Goal: Task Accomplishment & Management: Use online tool/utility

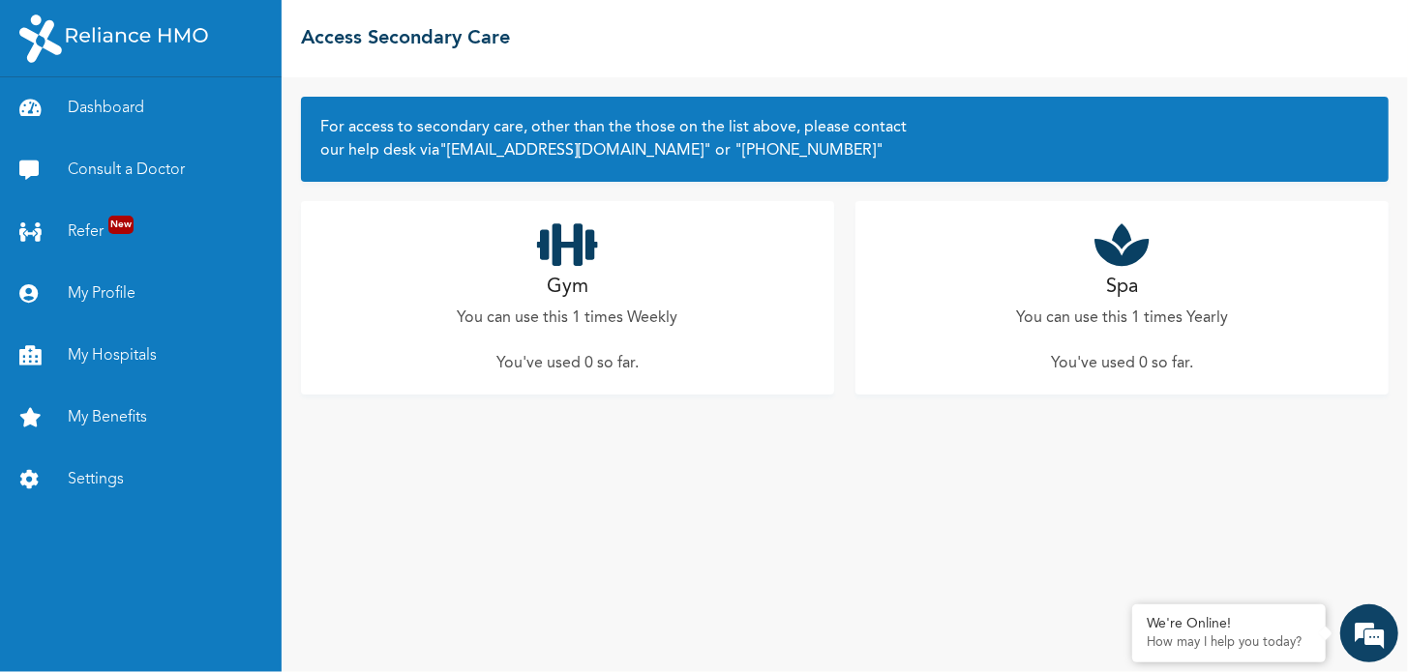
click at [568, 240] on icon at bounding box center [567, 245] width 61 height 48
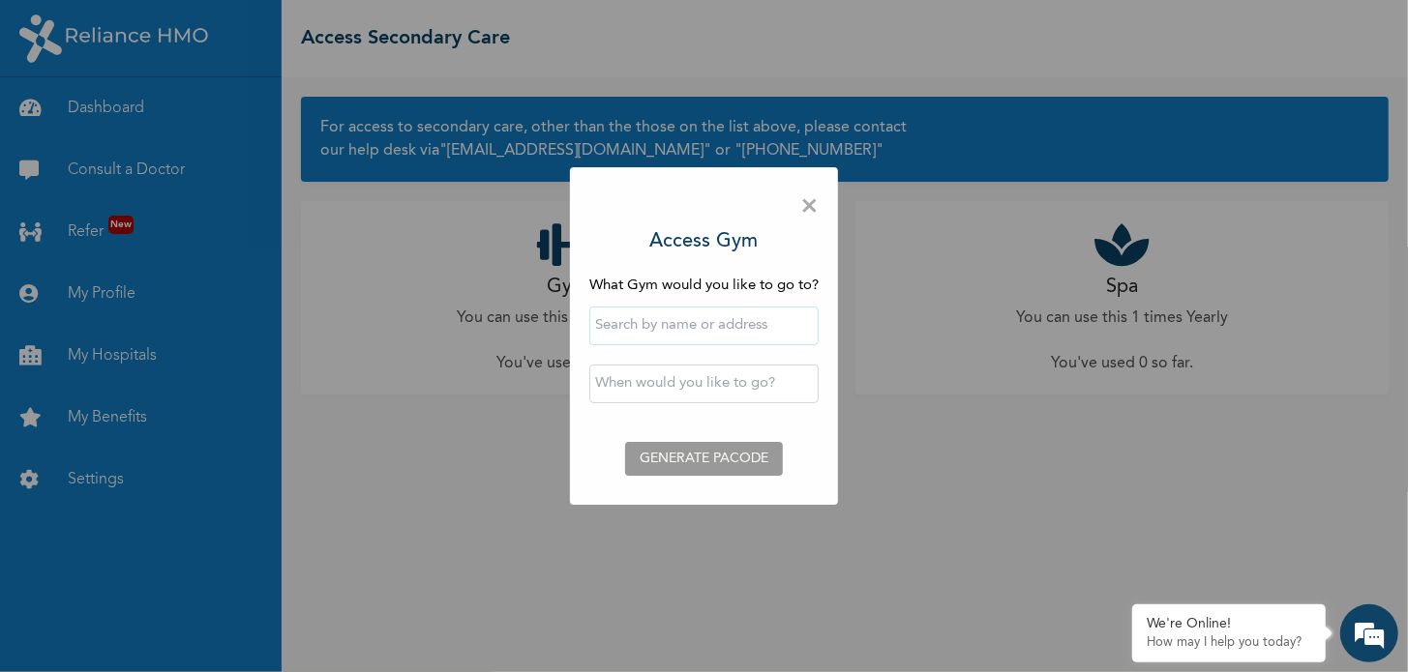
click at [783, 209] on span "×" at bounding box center [809, 207] width 18 height 41
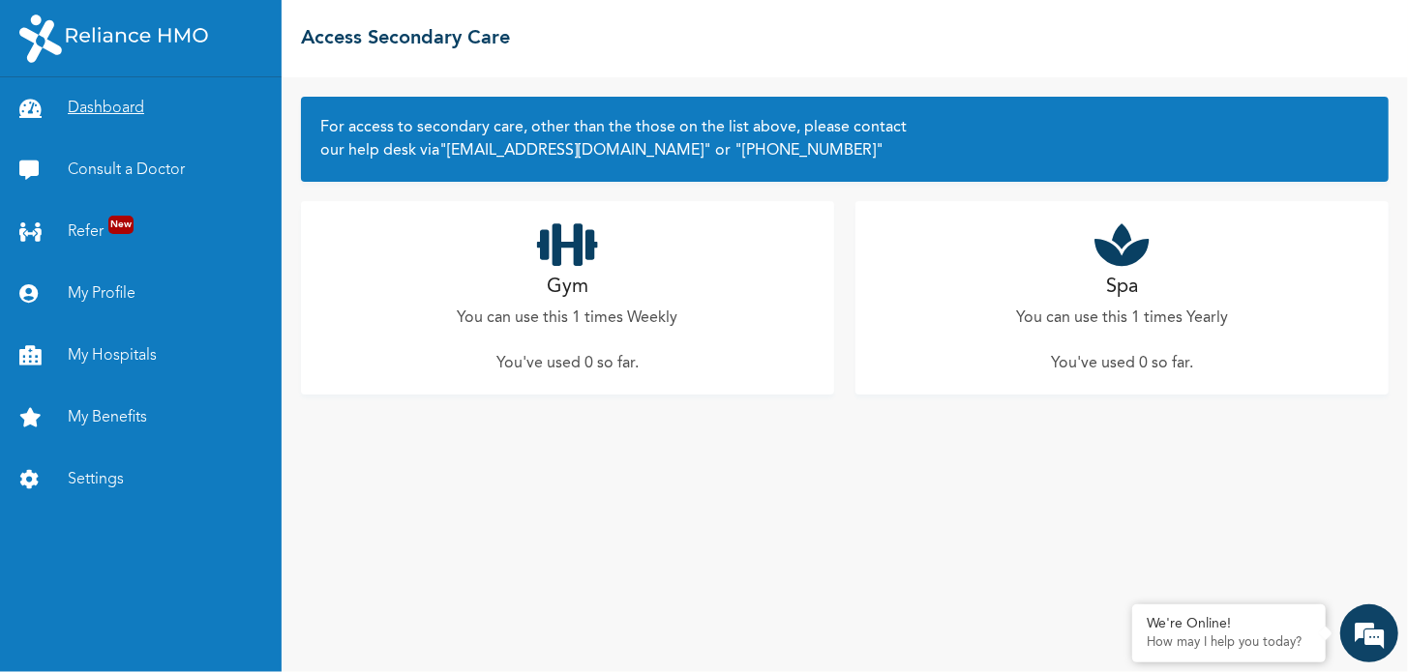
click at [78, 100] on link "Dashboard" at bounding box center [141, 108] width 282 height 62
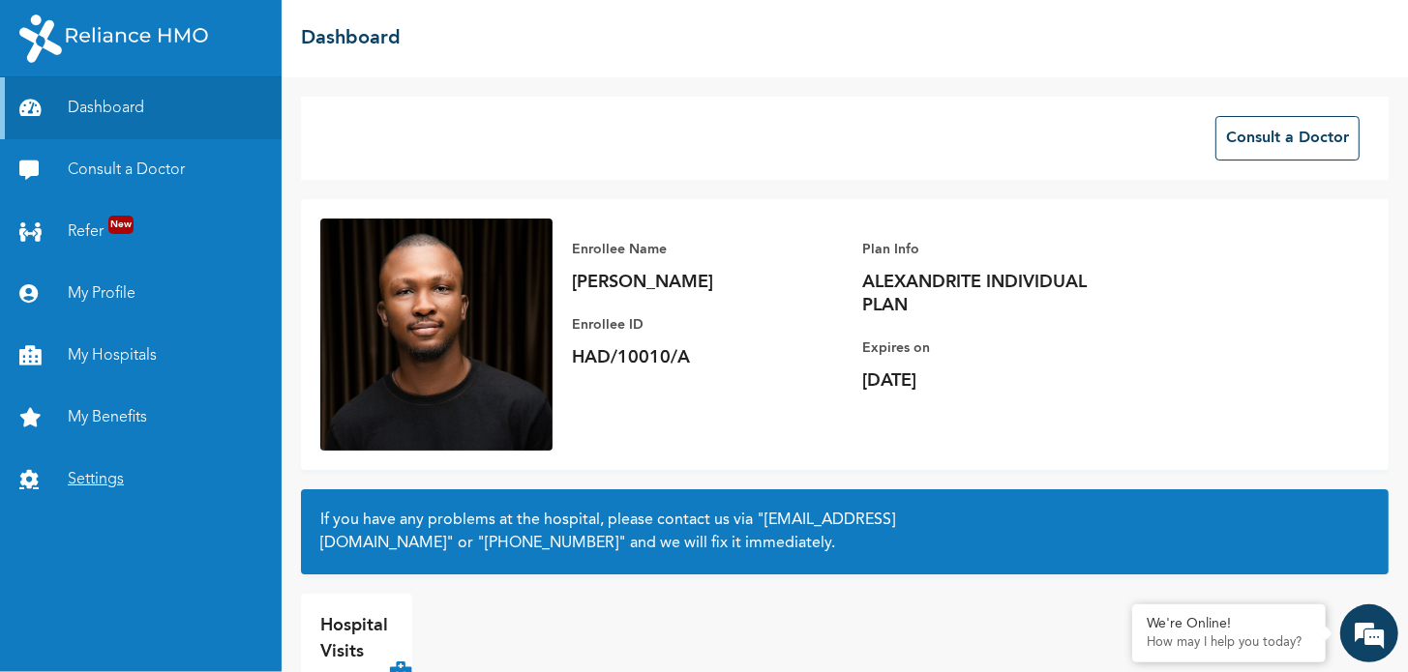
click at [112, 472] on link "Settings" at bounding box center [141, 480] width 282 height 62
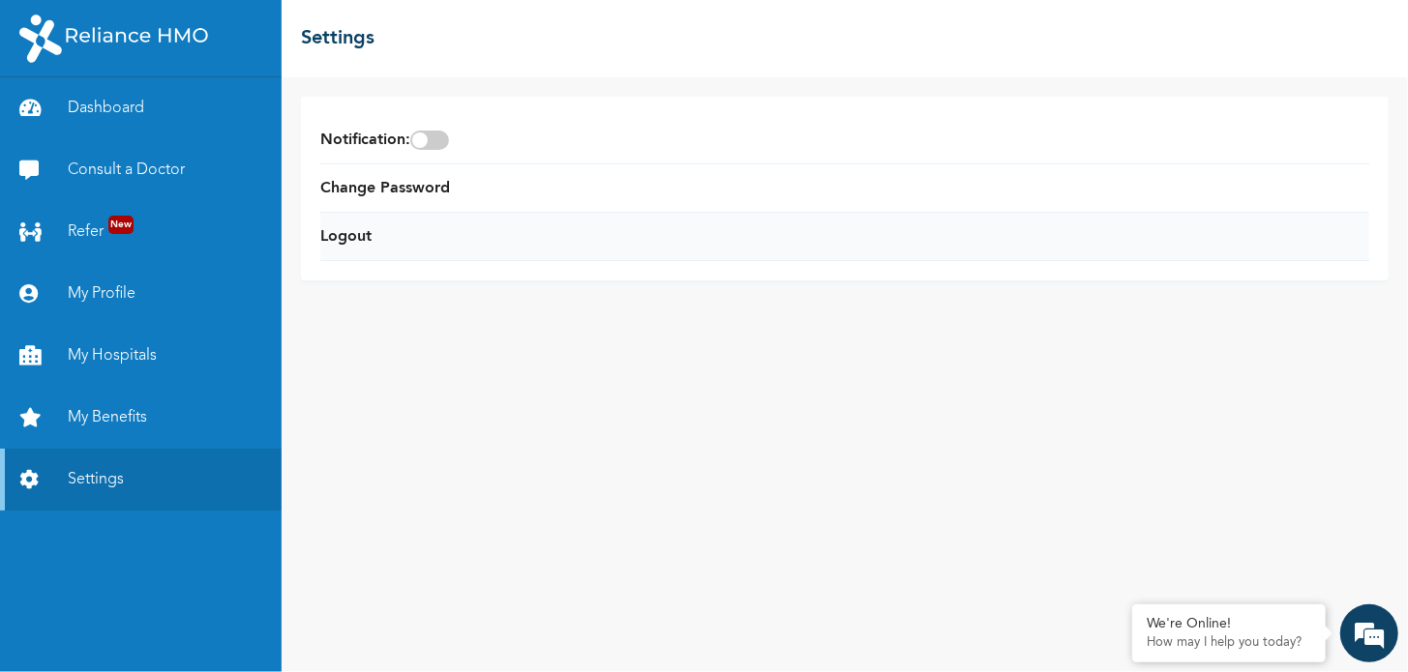
click at [374, 242] on li "Logout" at bounding box center [844, 237] width 1049 height 48
click at [355, 243] on link "Logout" at bounding box center [345, 236] width 51 height 23
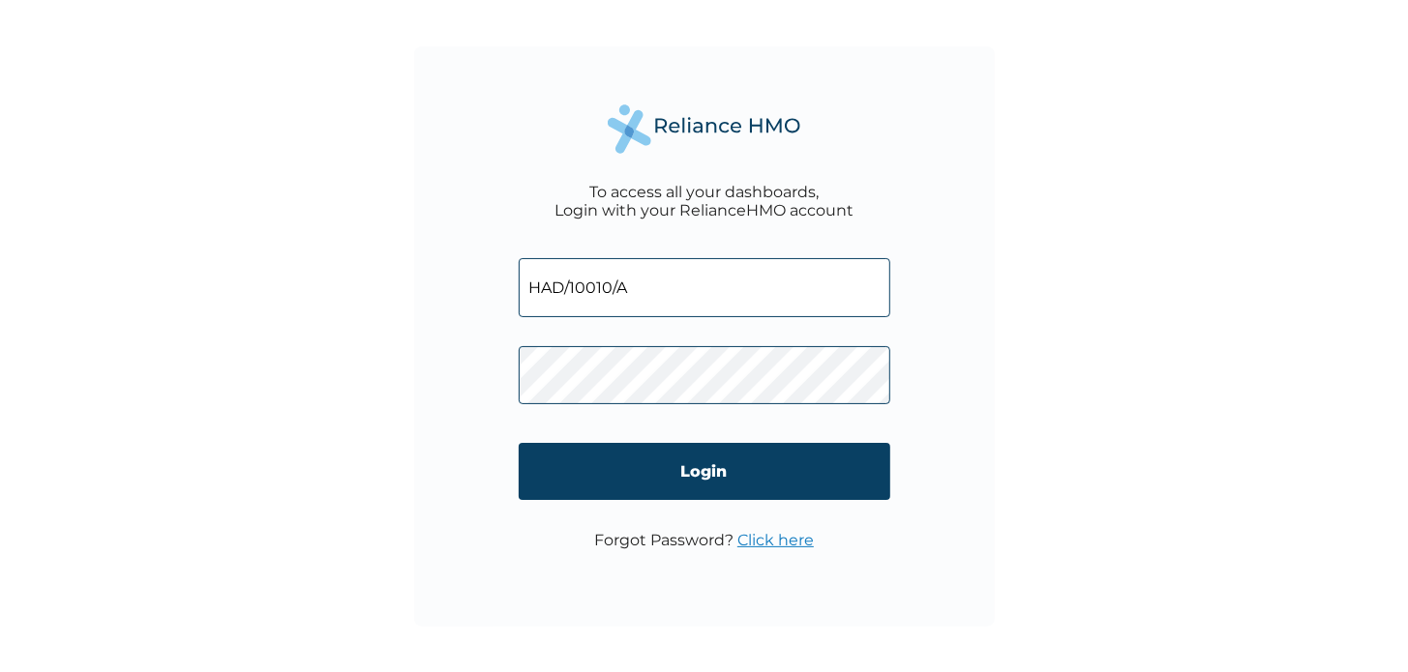
click at [630, 293] on input "HAD/10010/A" at bounding box center [704, 287] width 371 height 59
type input "Akuagwuantoinette95@gmail.com"
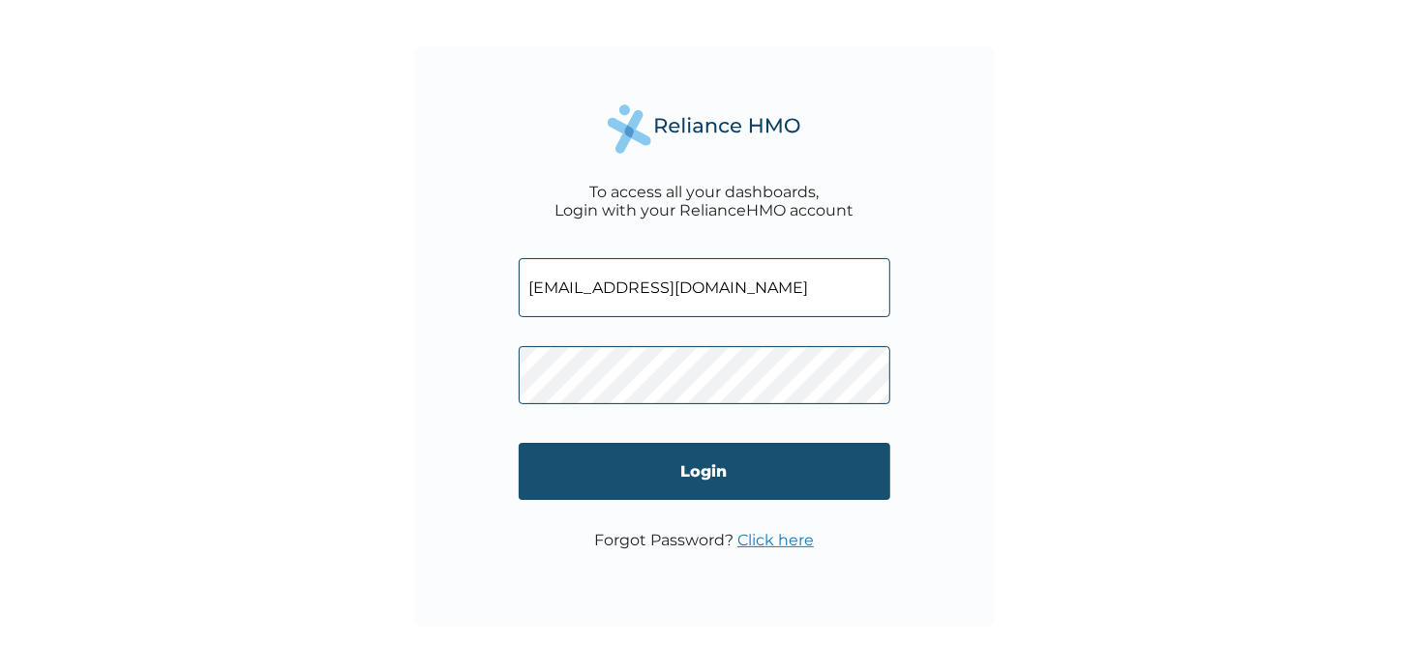
click at [705, 479] on input "Login" at bounding box center [704, 471] width 371 height 57
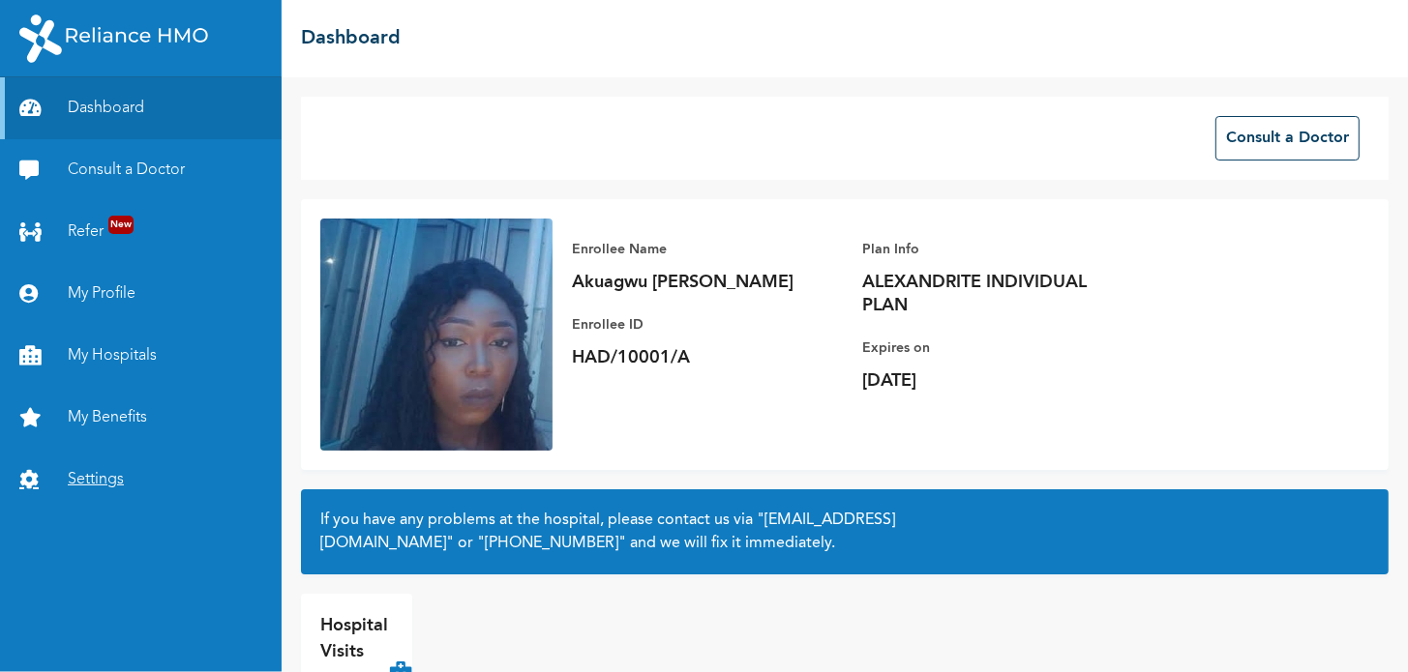
click at [114, 468] on link "Settings" at bounding box center [141, 480] width 282 height 62
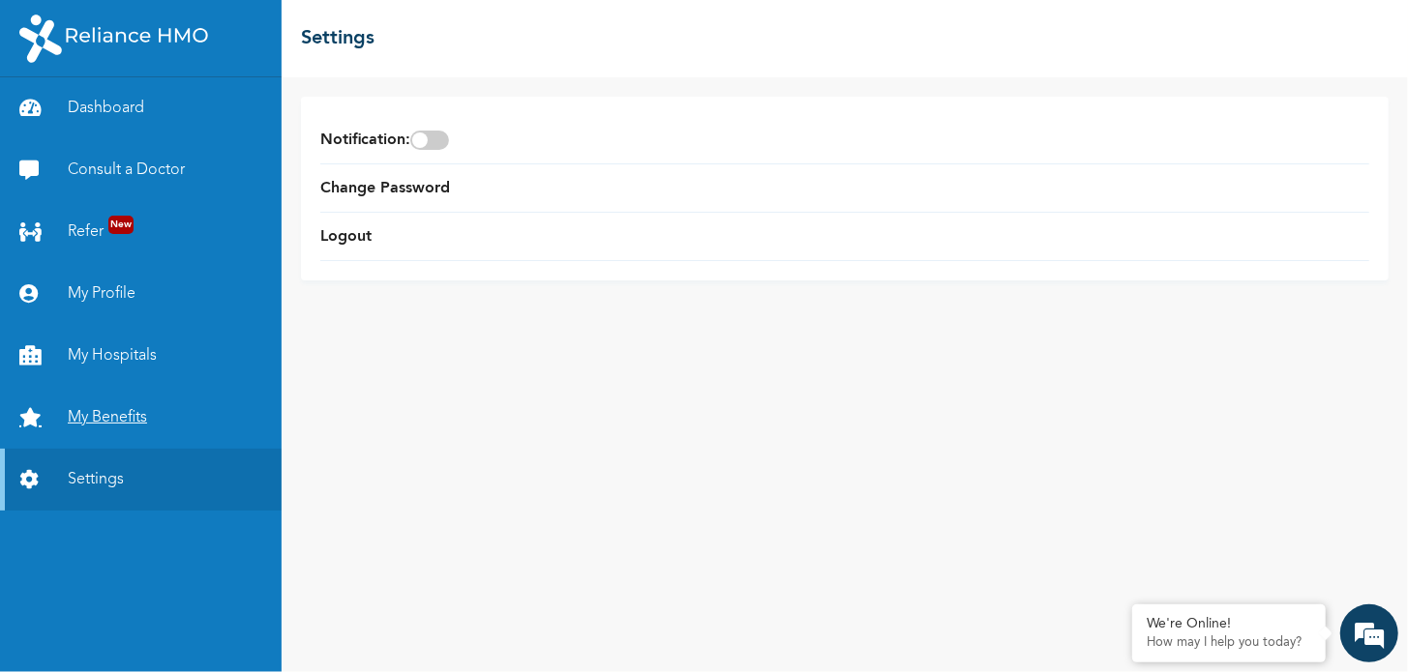
click at [111, 417] on link "My Benefits" at bounding box center [141, 418] width 282 height 62
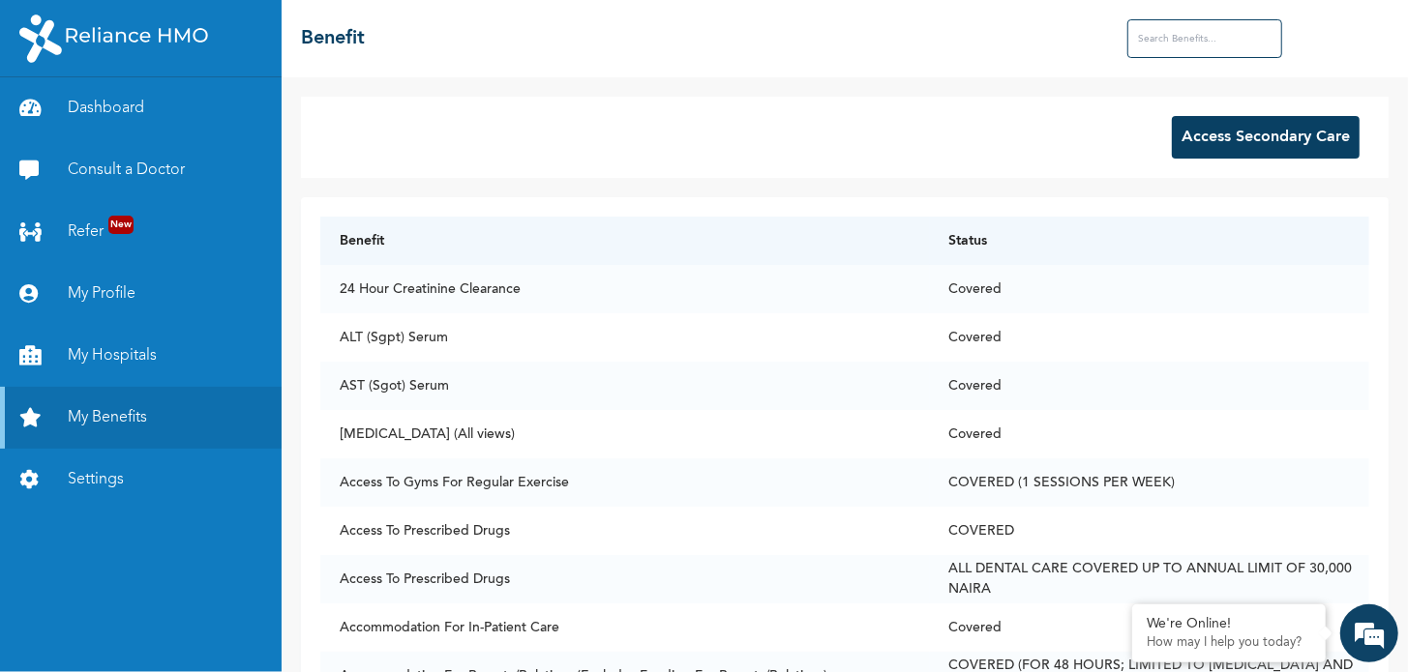
click at [1199, 124] on button "Access Secondary Care" at bounding box center [1266, 137] width 188 height 43
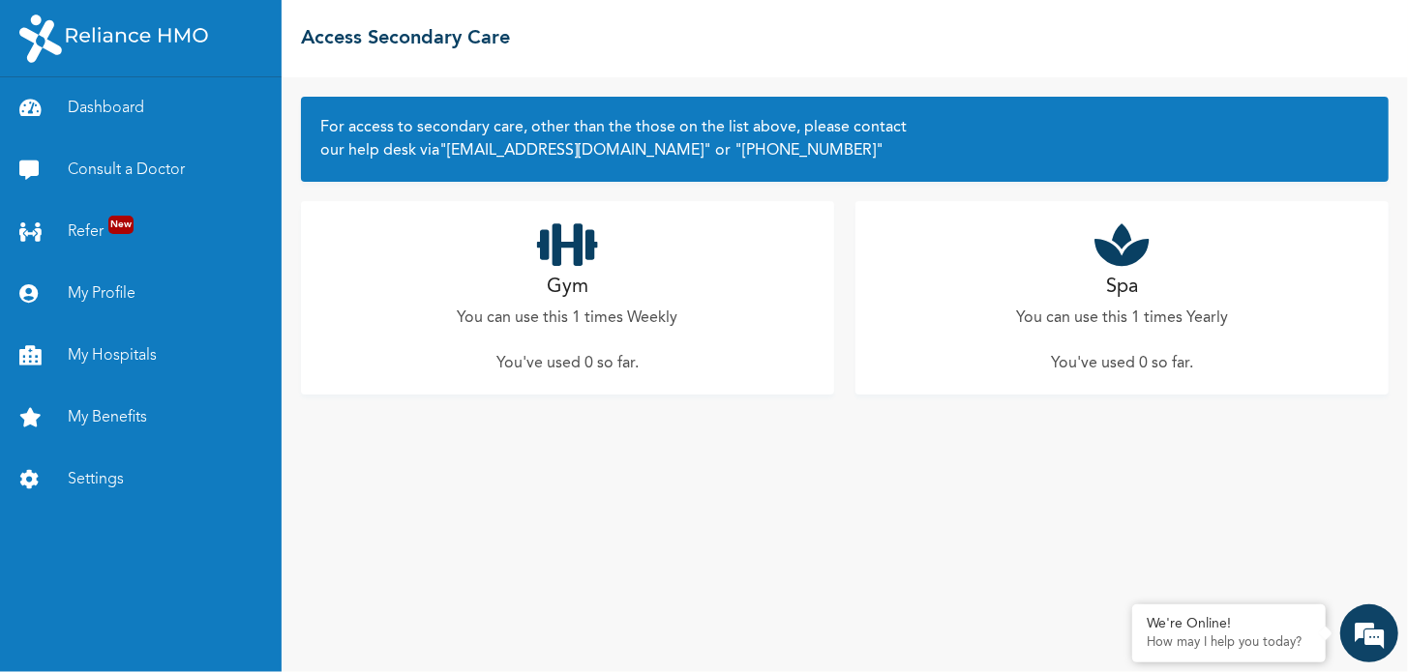
click at [606, 242] on div "Gym You can use this 1 times Weekly You've used 0 so far ." at bounding box center [567, 297] width 533 height 193
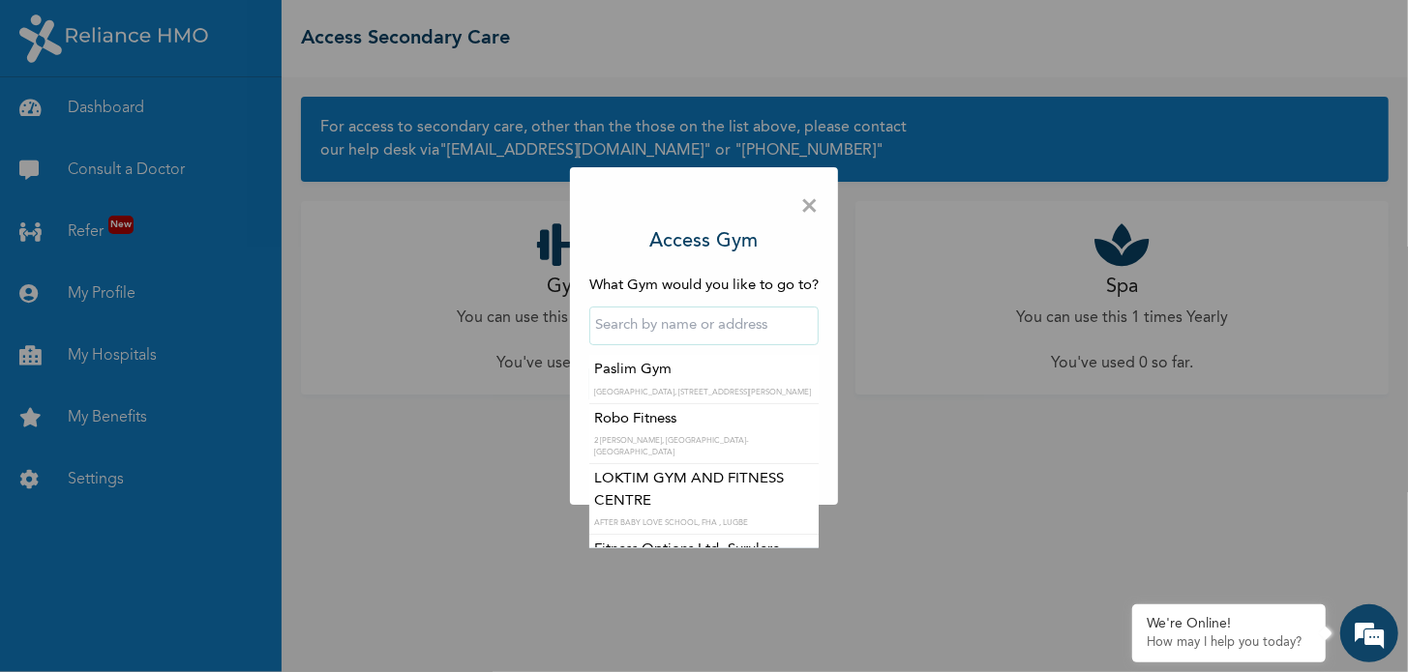
click at [646, 326] on input "text" at bounding box center [703, 326] width 229 height 39
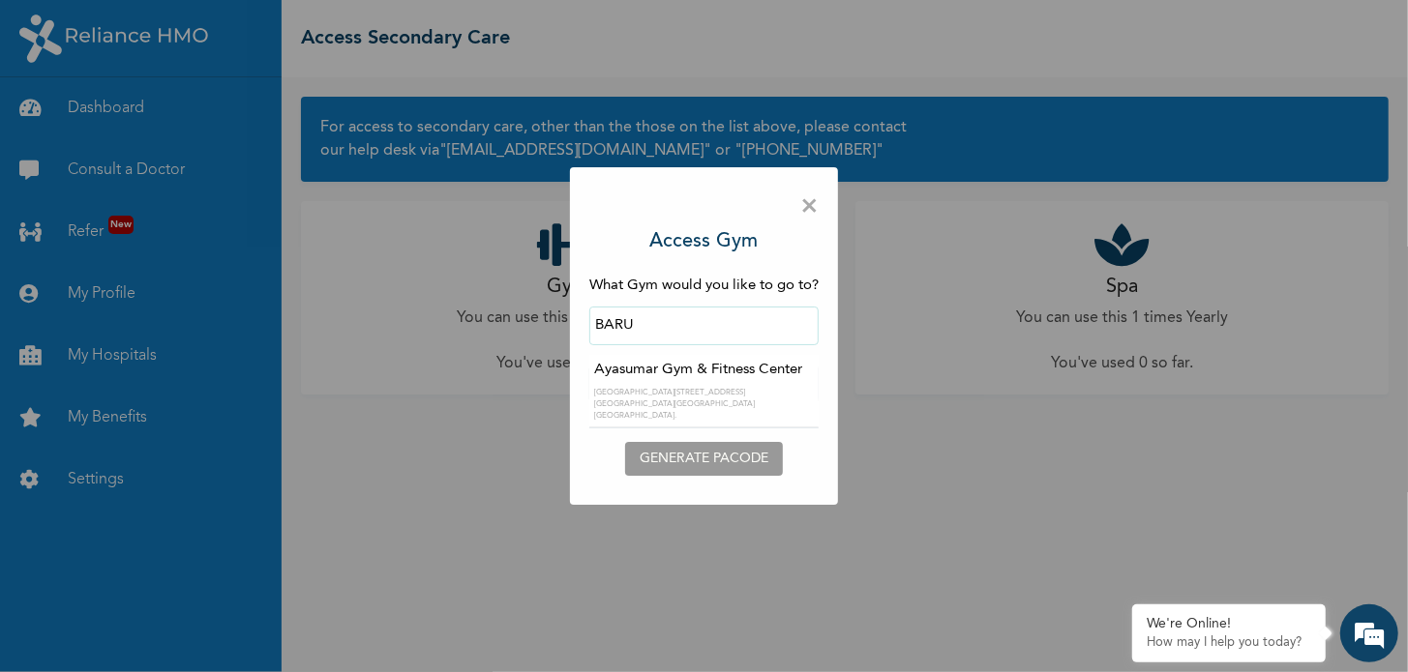
type input "Ayasumar Gym & Fitness Center"
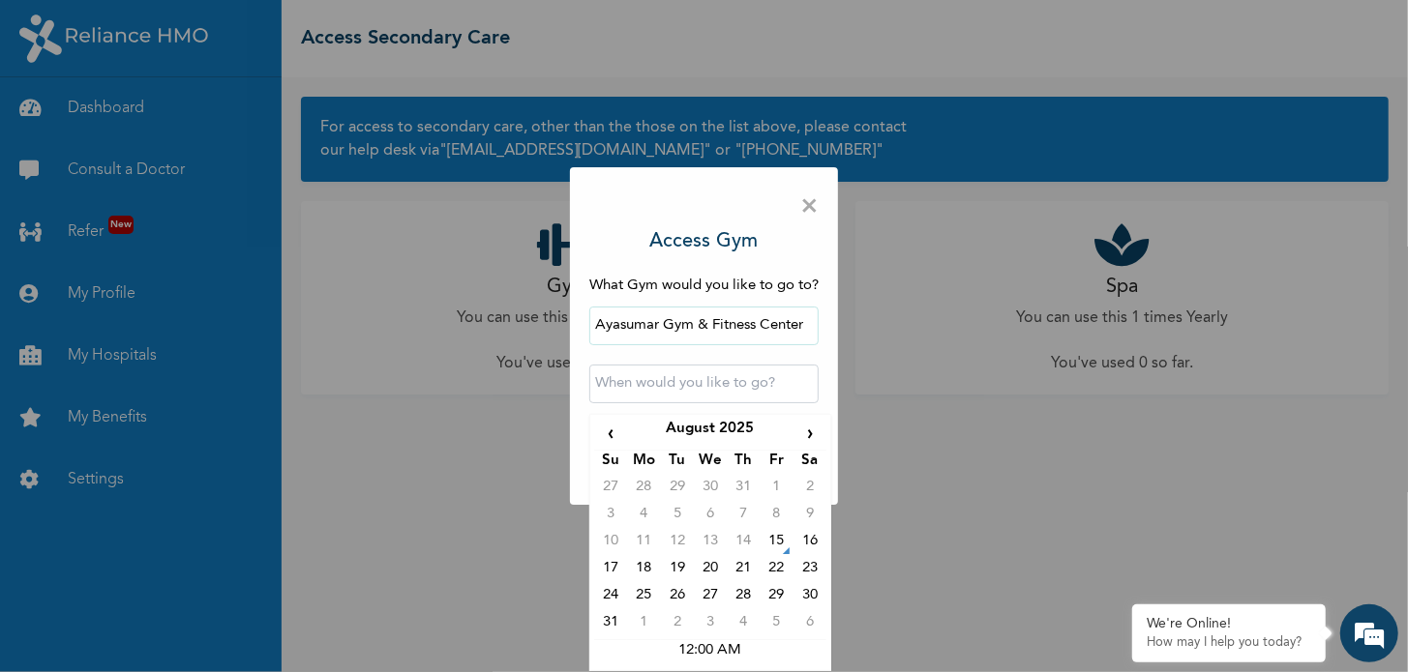
click at [686, 385] on input "text" at bounding box center [703, 384] width 229 height 39
click at [783, 547] on td "15" at bounding box center [775, 544] width 33 height 27
type input "[DATE] 12:00 AM"
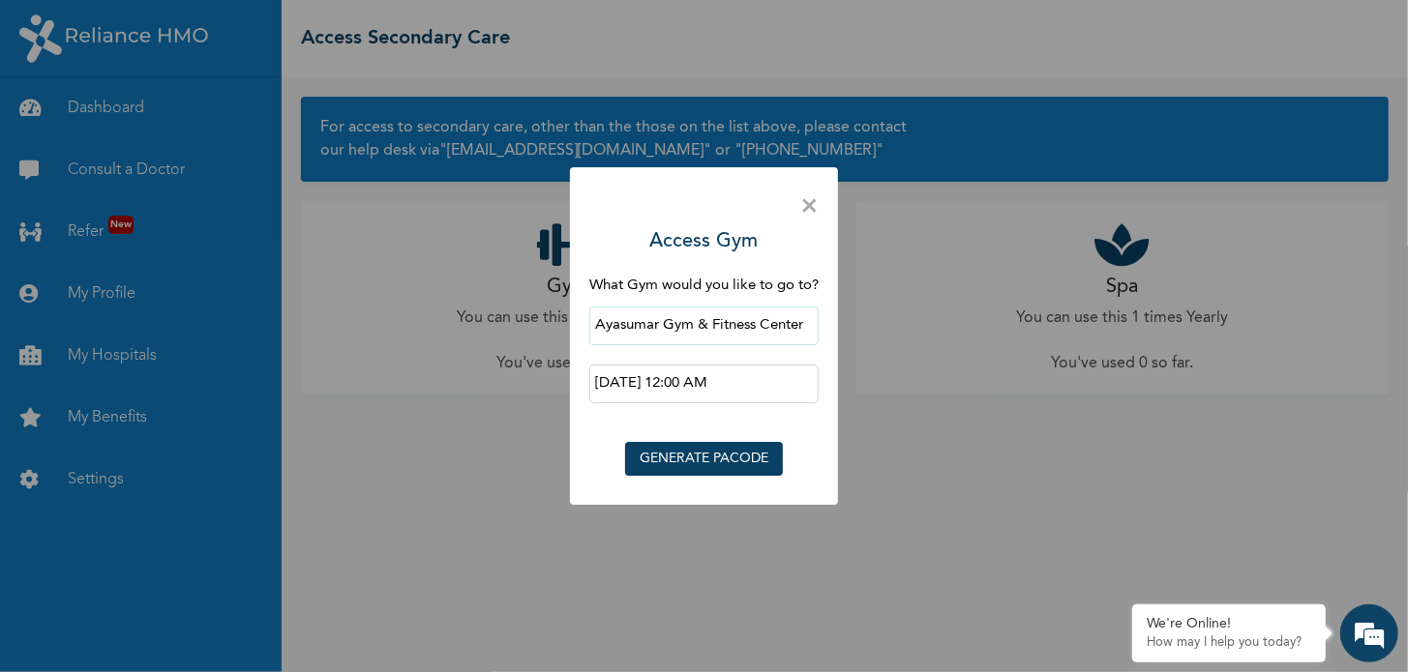
click at [728, 452] on button "GENERATE PACODE" at bounding box center [704, 459] width 158 height 34
